Goal: Find specific page/section: Find specific page/section

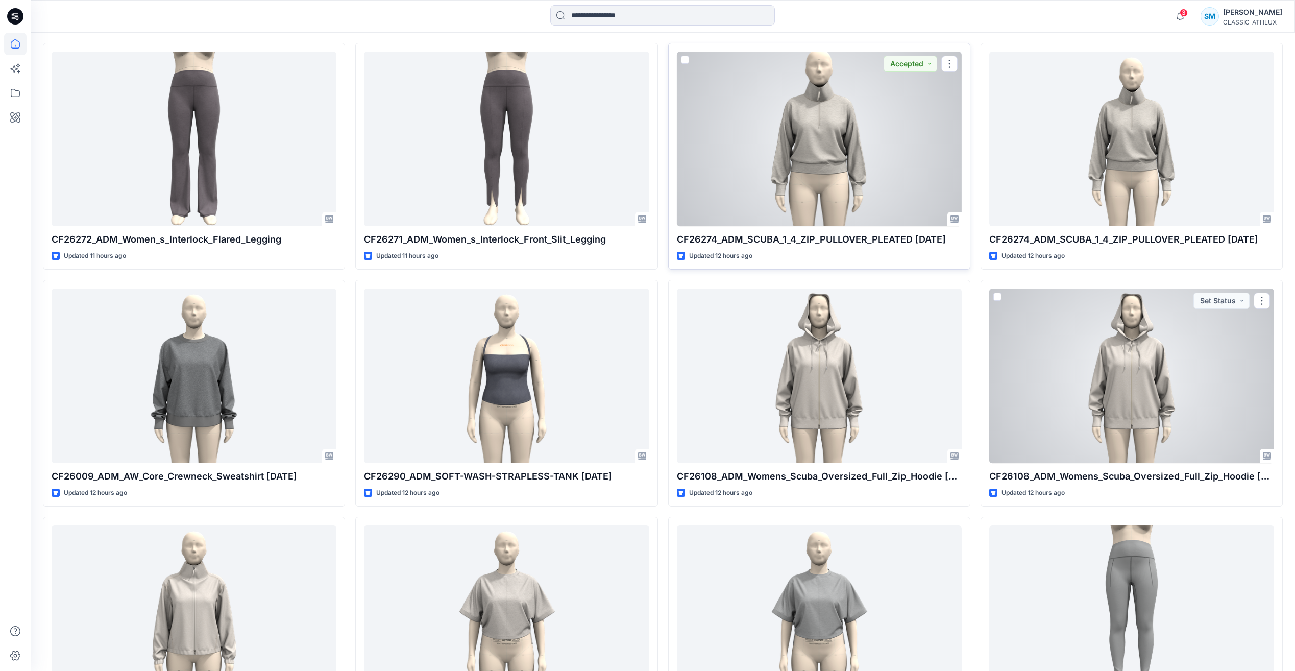
scroll to position [714, 0]
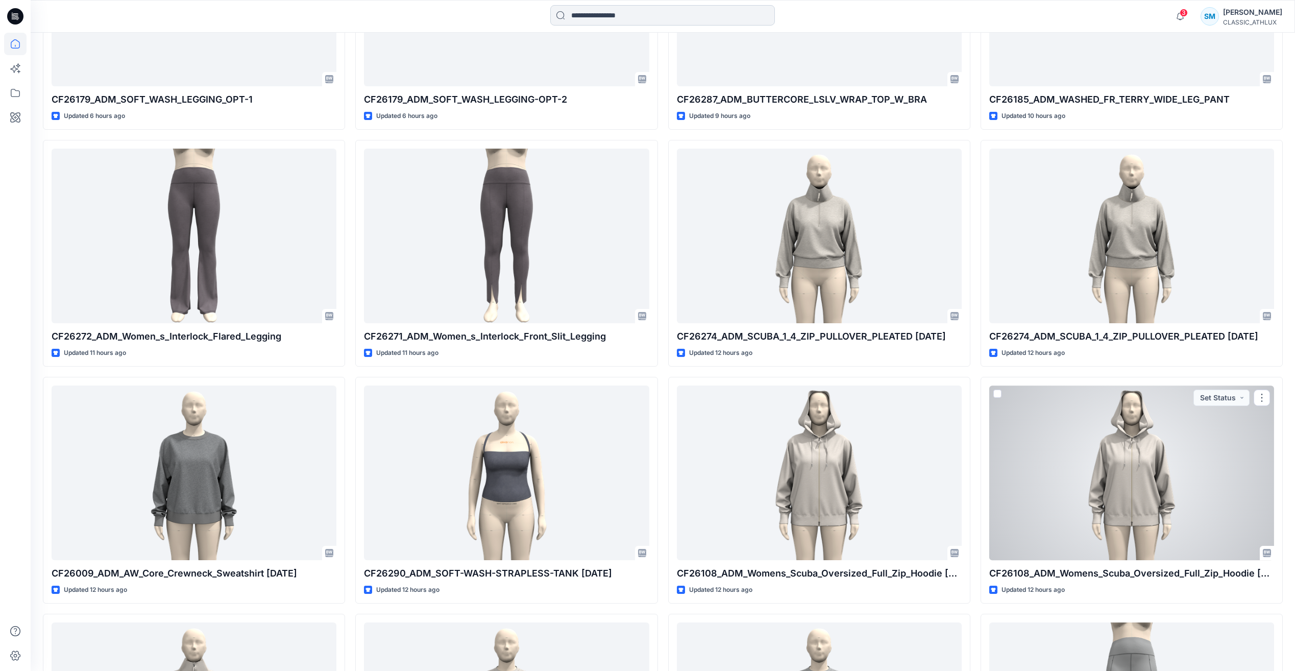
click at [650, 18] on input at bounding box center [662, 15] width 225 height 20
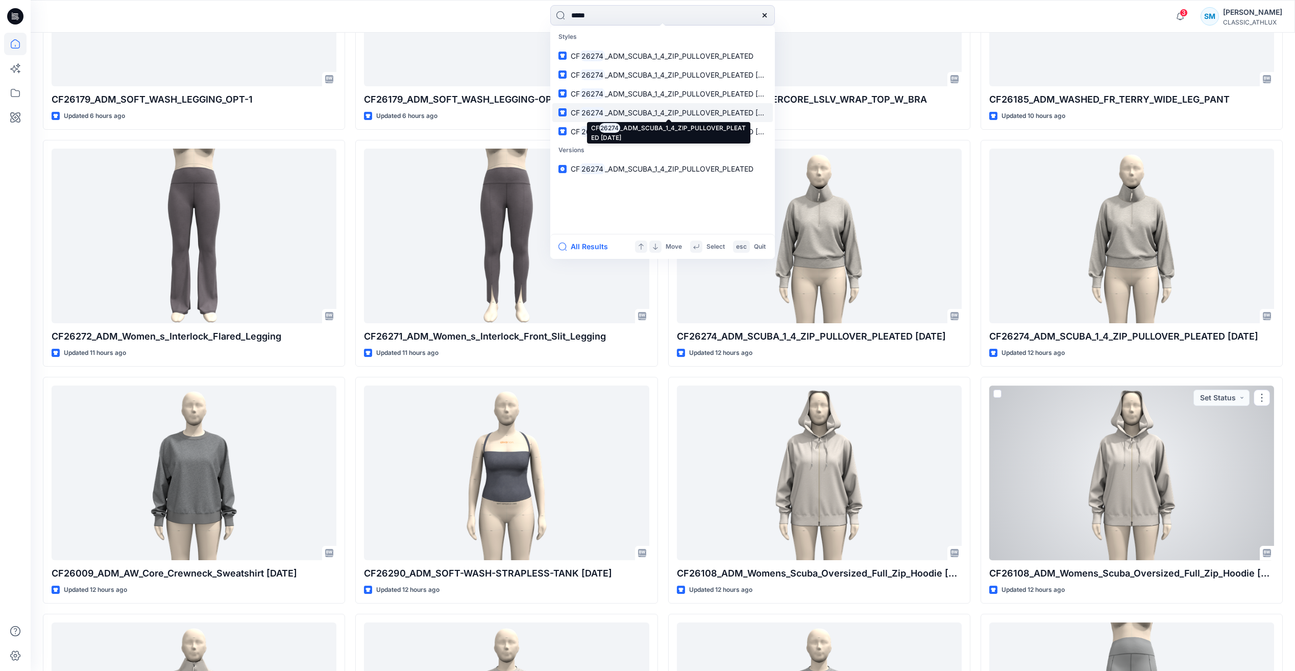
type input "*****"
click at [637, 111] on span "_ADM_SCUBA_1_4_ZIP_PULLOVER_PLEATED [DATE]" at bounding box center [692, 112] width 174 height 9
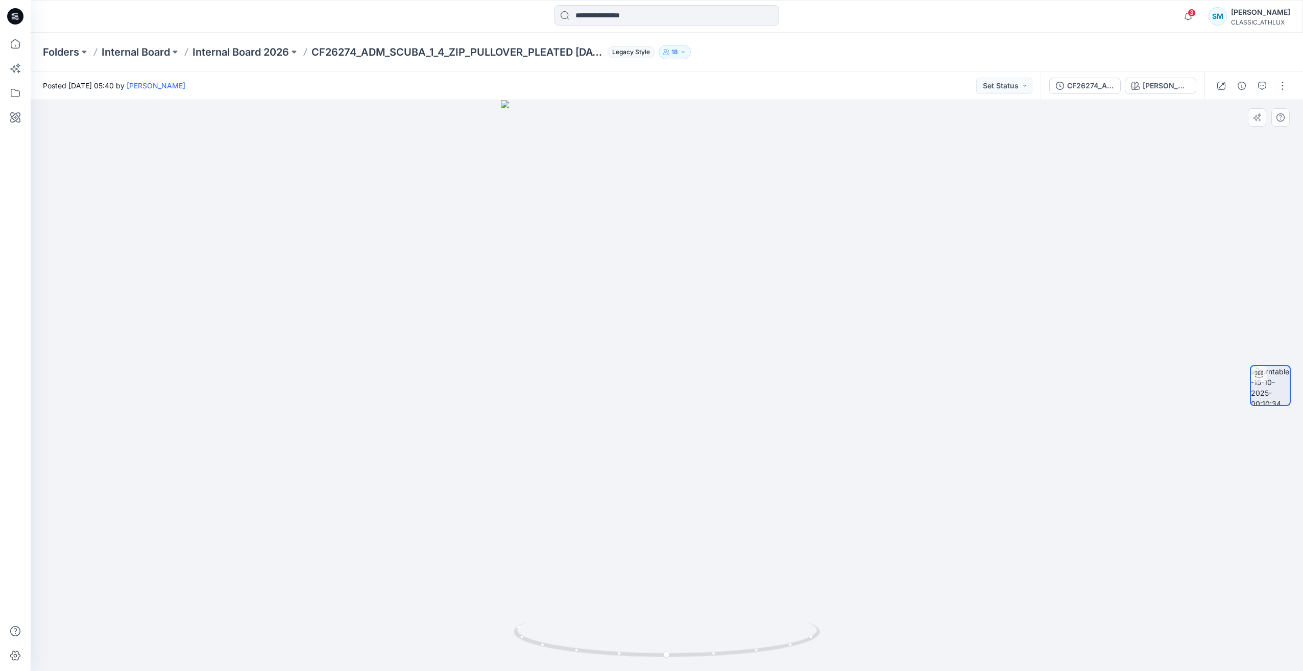
click at [677, 340] on div at bounding box center [667, 385] width 1272 height 571
click at [1105, 86] on div "CF26274_ADM_SCUBA_1_4_ZIP_PULLOVER_PLEATED [DATE]" at bounding box center [1090, 85] width 47 height 11
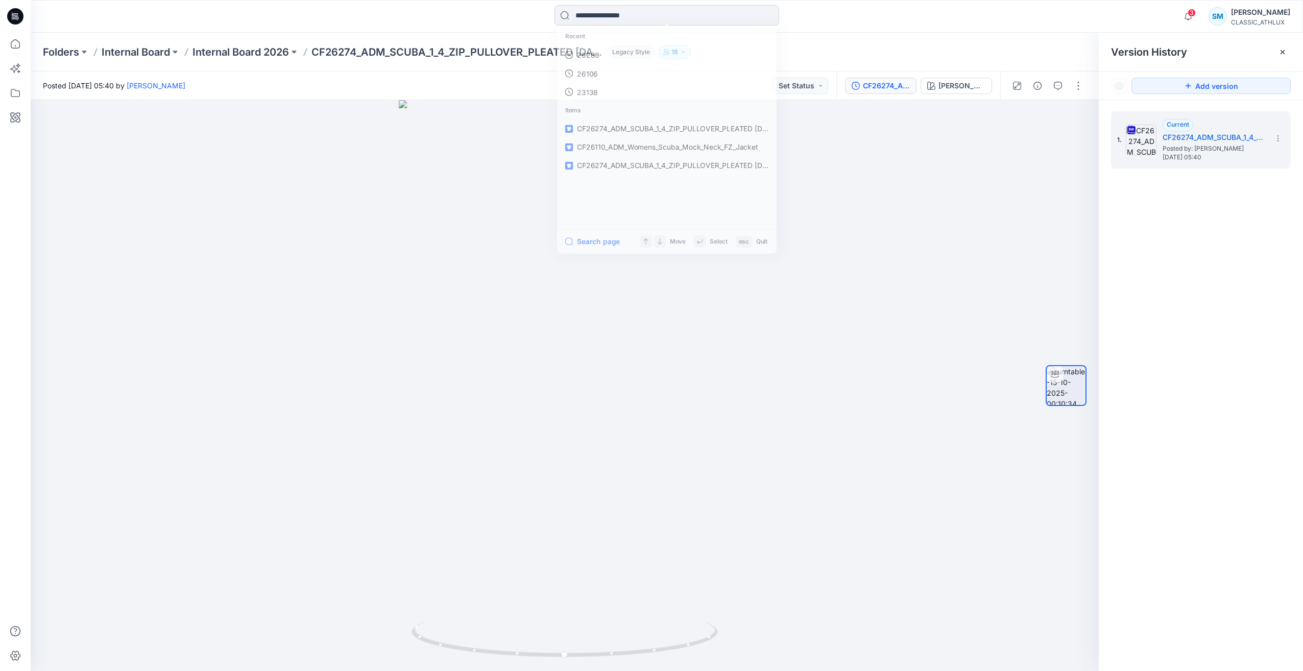
click at [613, 22] on input at bounding box center [666, 15] width 225 height 20
click at [592, 55] on p "26274" at bounding box center [586, 56] width 22 height 11
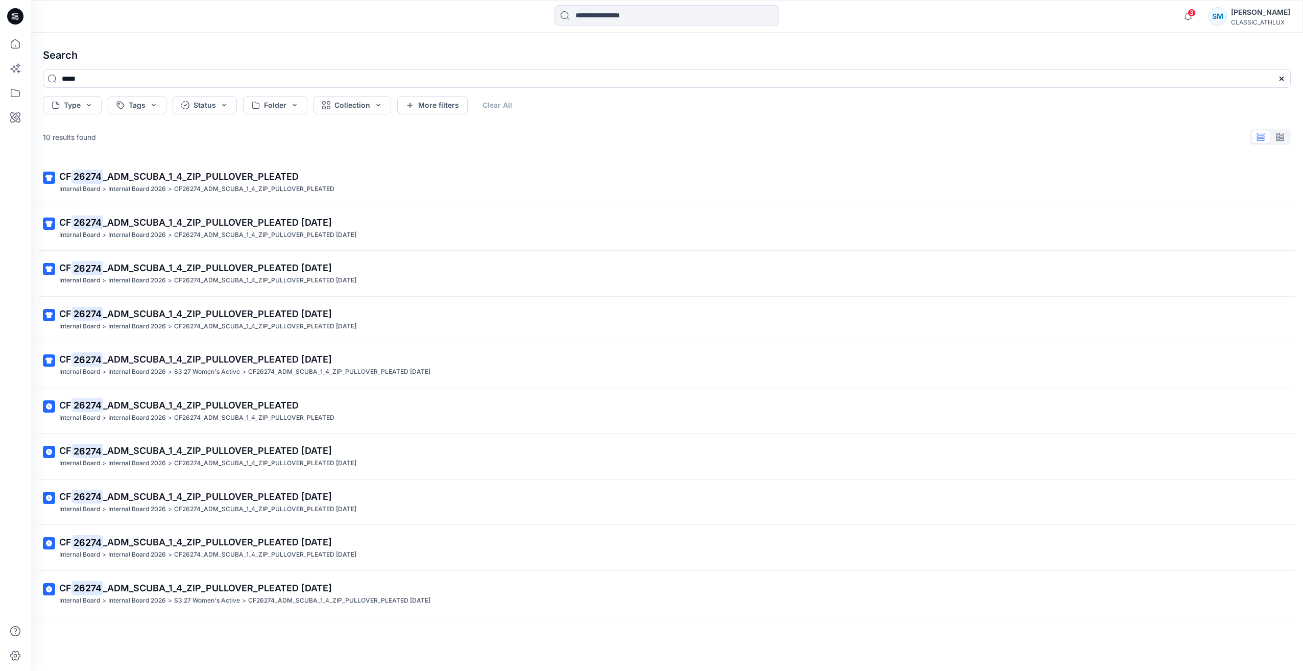
drag, startPoint x: 243, startPoint y: 590, endPoint x: 335, endPoint y: 549, distance: 100.4
click at [244, 590] on span "_ADM_SCUBA_1_4_ZIP_PULLOVER_PLEATED [DATE]" at bounding box center [217, 588] width 229 height 11
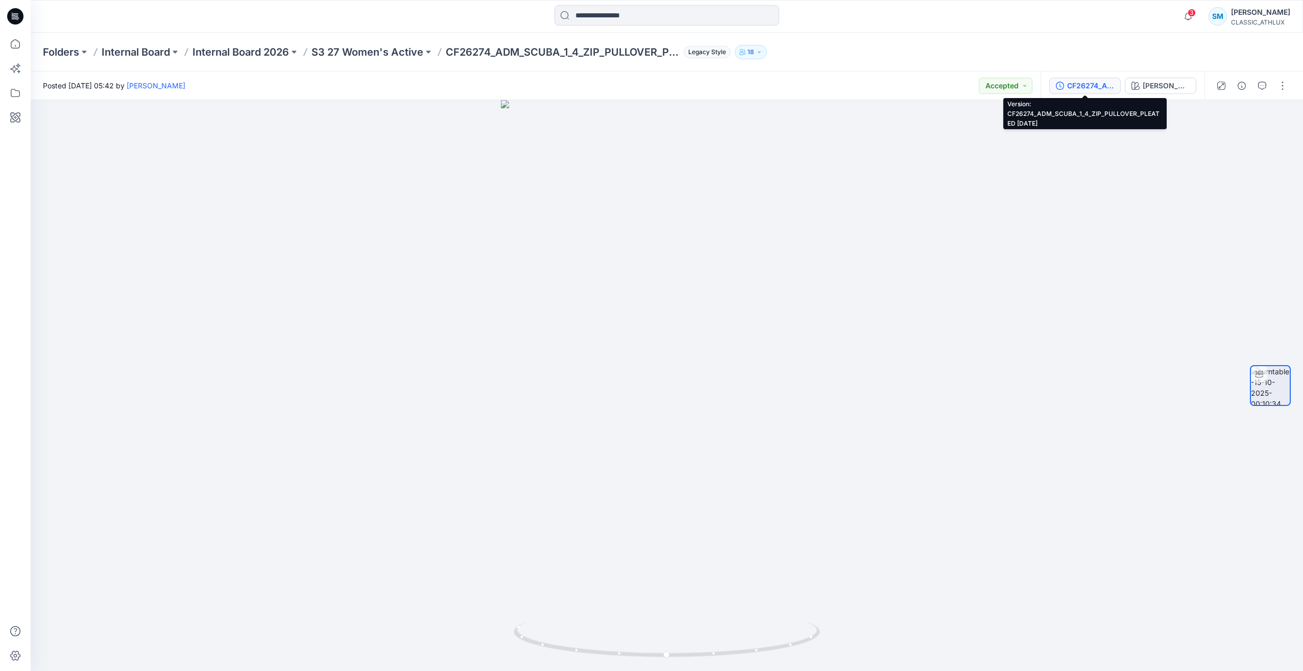
click at [1086, 86] on div "CF26274_ADM_SCUBA_1_4_ZIP_PULLOVER_PLEATED [DATE]" at bounding box center [1090, 85] width 47 height 11
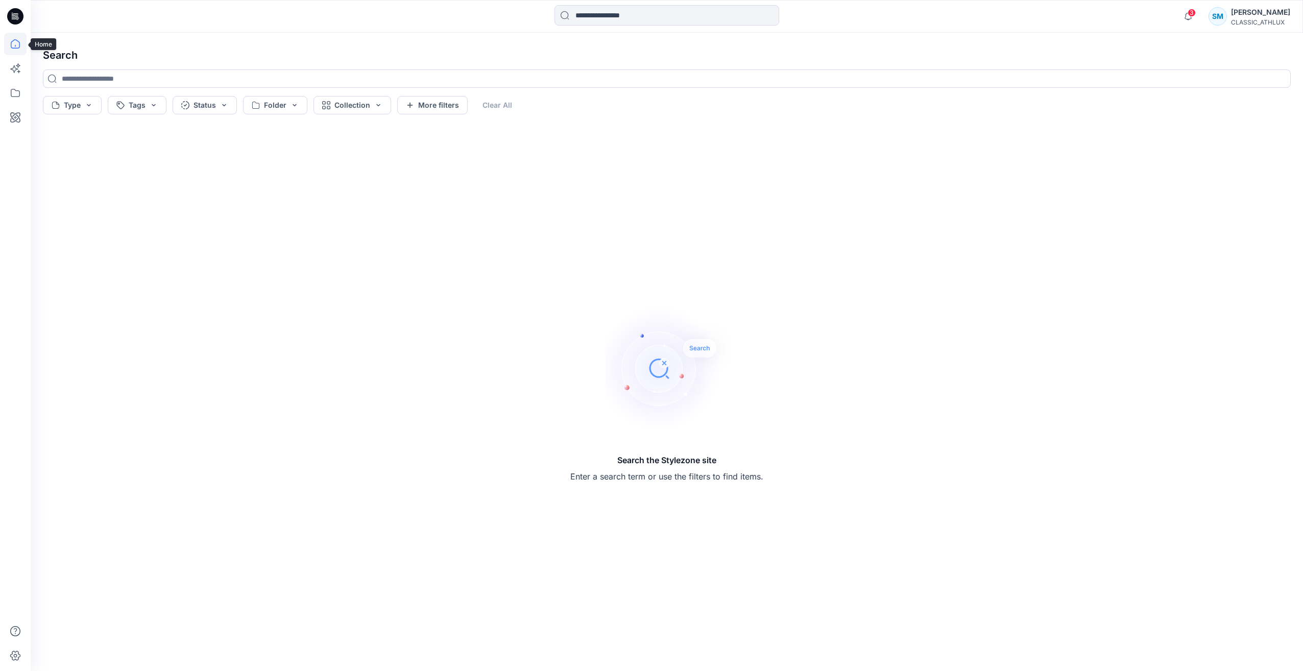
click at [14, 50] on icon at bounding box center [15, 44] width 22 height 22
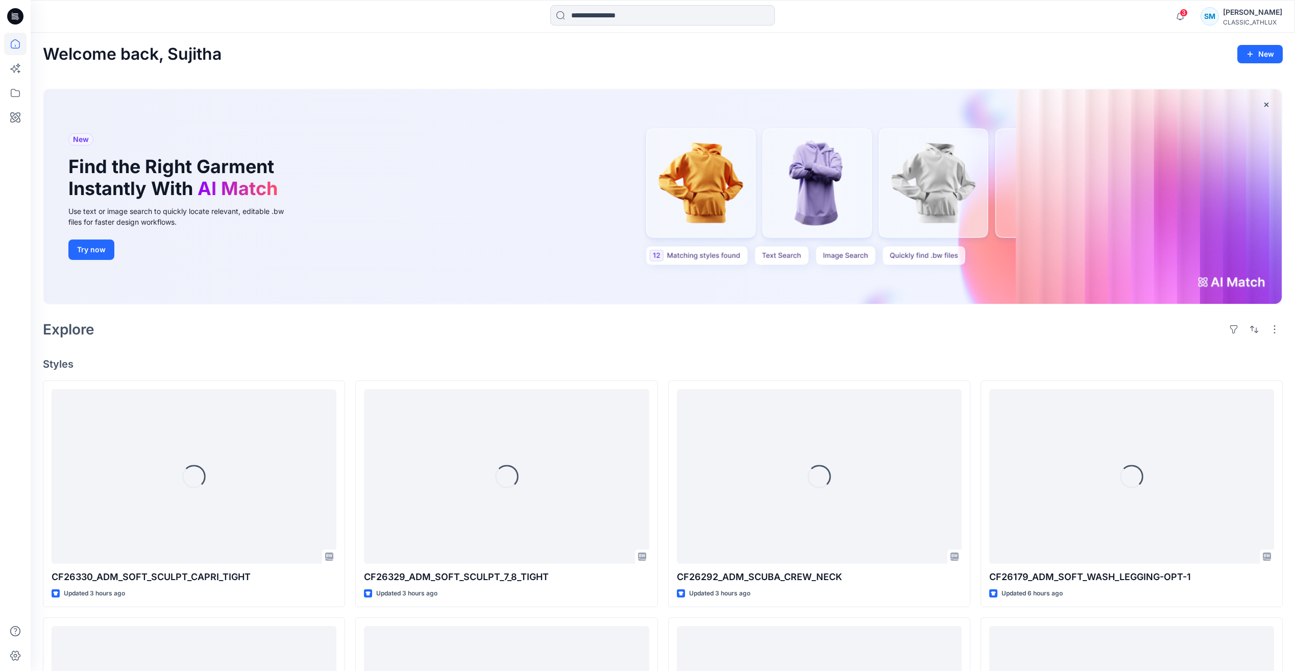
click at [15, 19] on icon at bounding box center [14, 18] width 5 height 1
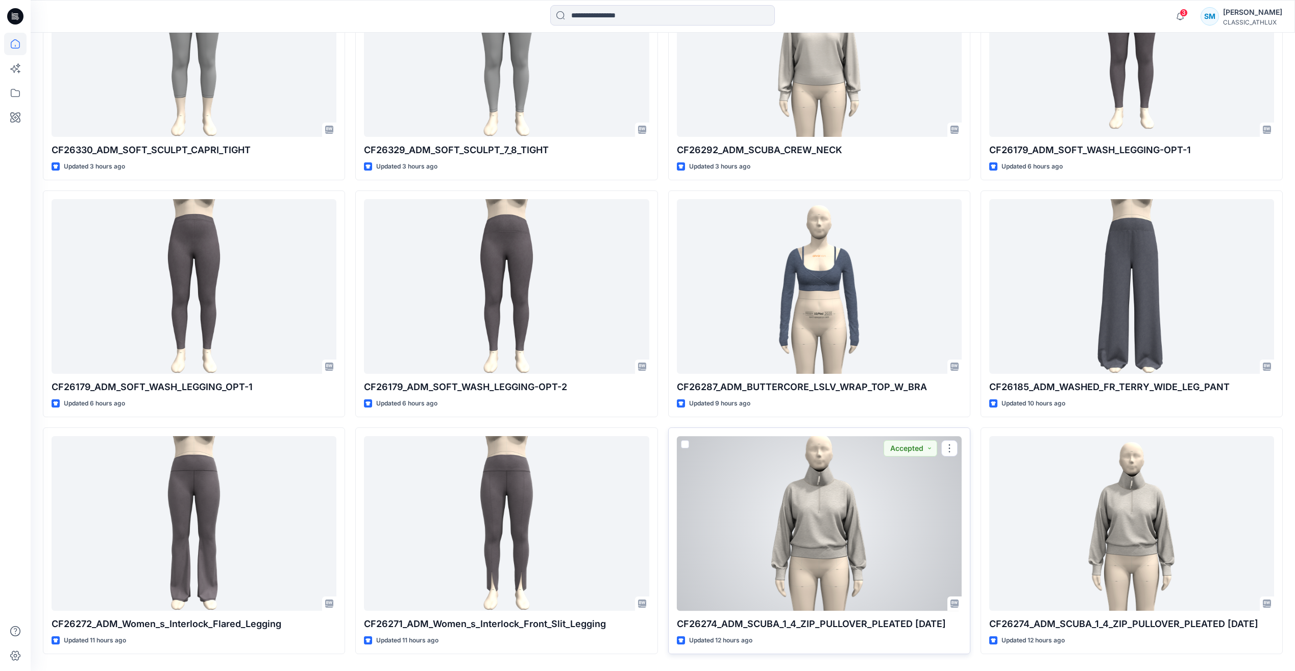
scroll to position [459, 0]
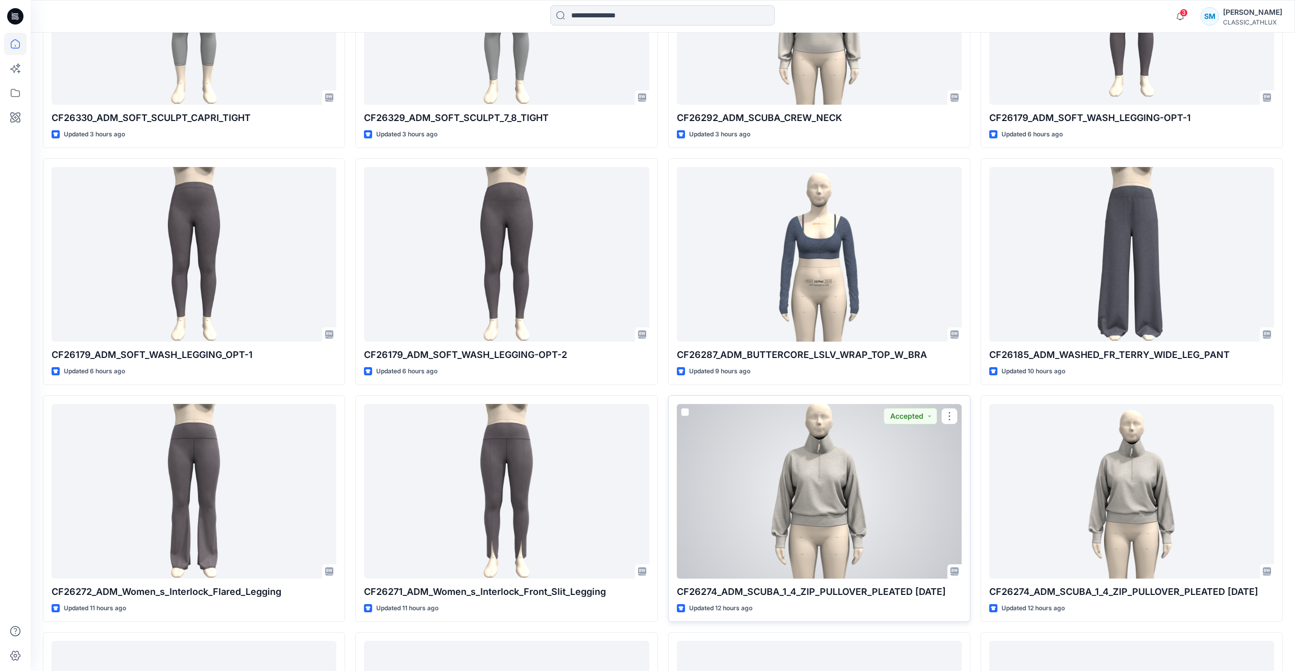
click at [794, 514] on div at bounding box center [819, 491] width 285 height 174
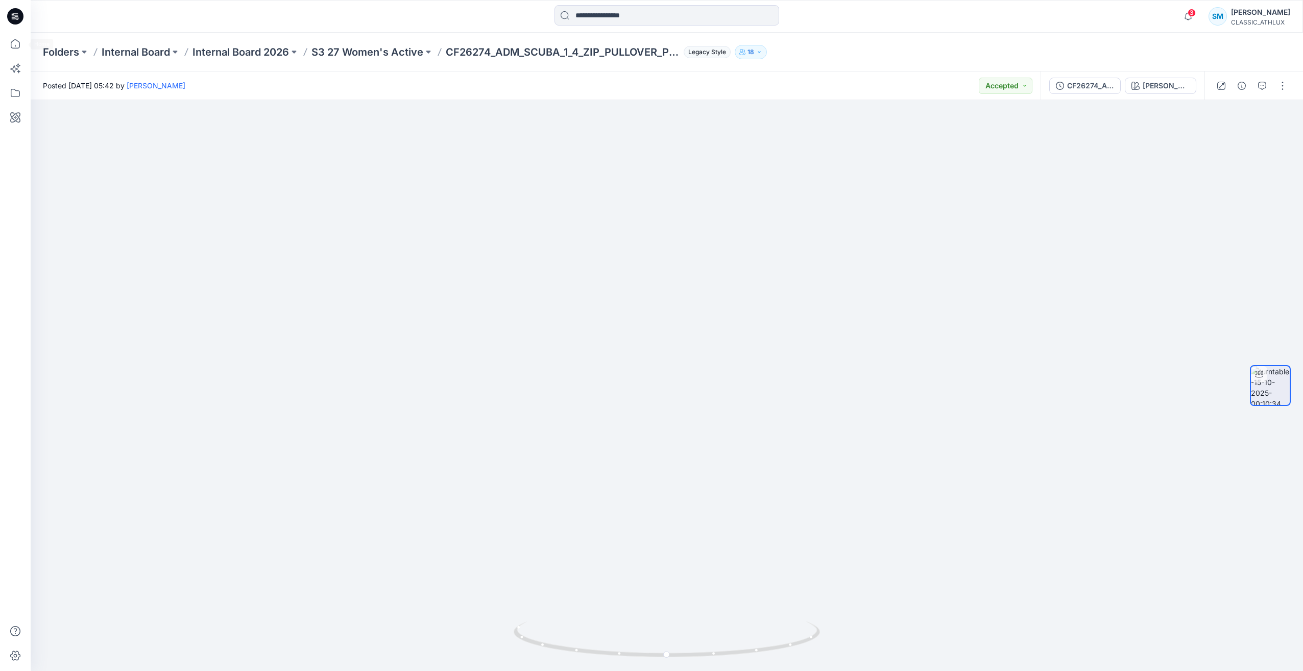
click at [14, 15] on icon at bounding box center [15, 16] width 16 height 16
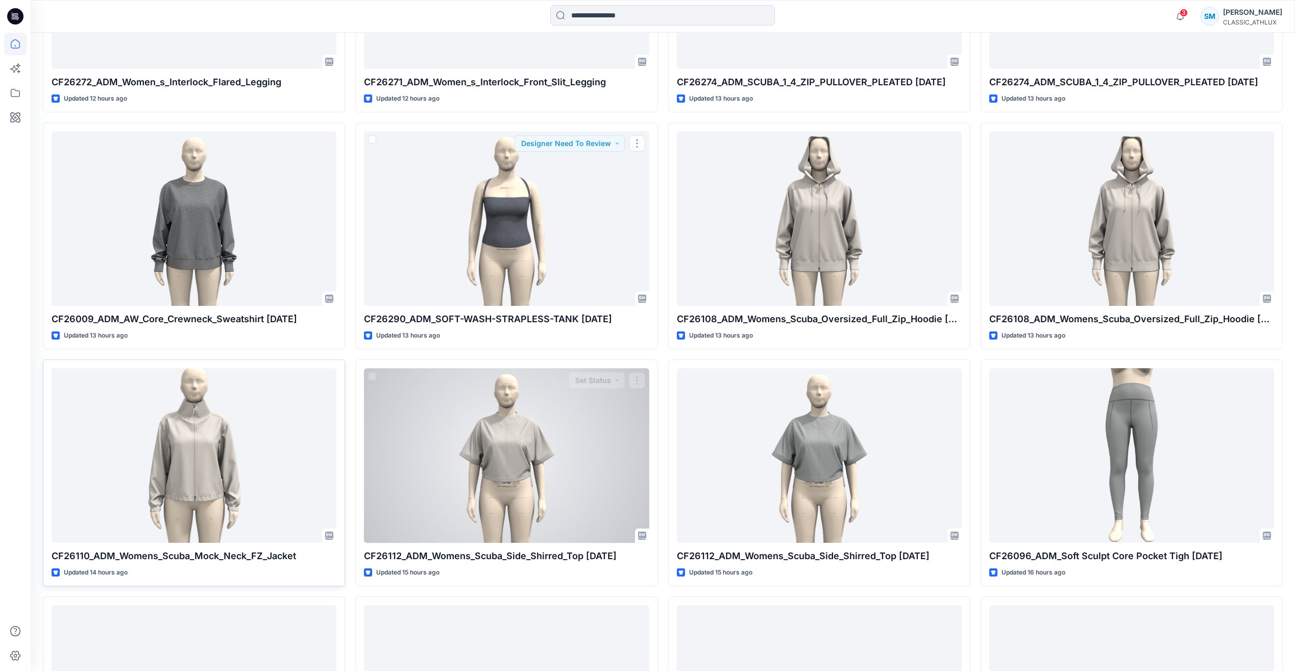
scroll to position [970, 0]
